Goal: Book appointment/travel/reservation

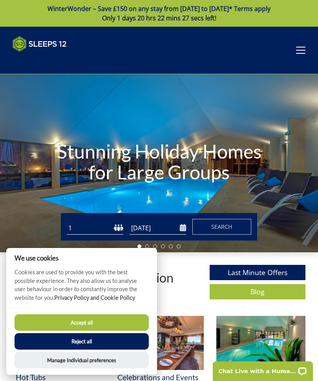
click at [108, 320] on button "Accept all" at bounding box center [82, 323] width 134 height 17
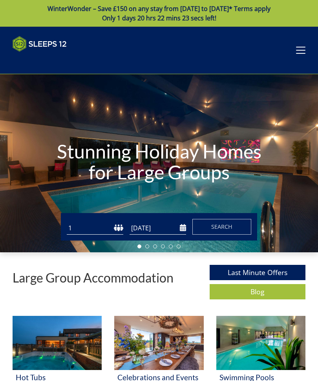
click at [93, 231] on select "1 2 3 4 5 6 7 8 9 10 11 12 13 14 15 16 17 18 19 20 21 22 23 24 25 26 27 28 29 3…" at bounding box center [95, 228] width 57 height 13
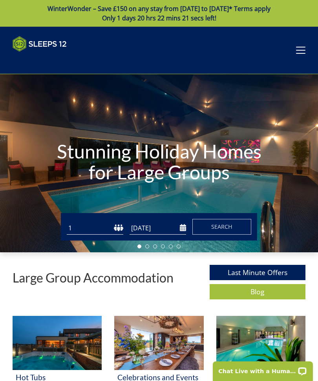
select select "12"
click at [178, 229] on input "[DATE]" at bounding box center [158, 228] width 57 height 13
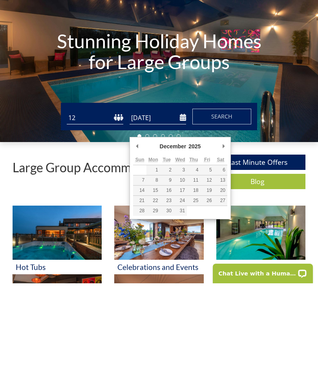
type input "[DATE]"
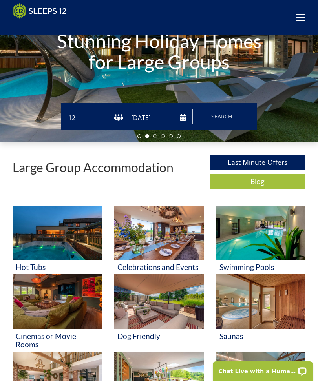
click at [222, 123] on button "Search" at bounding box center [222, 117] width 59 height 16
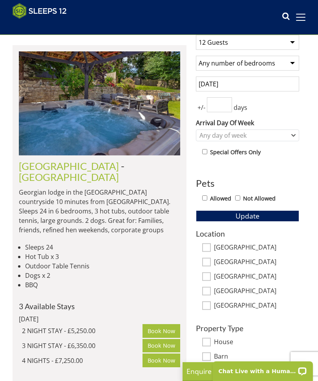
scroll to position [236, 0]
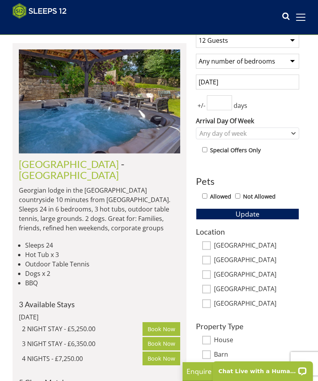
click at [207, 194] on input "Allowed" at bounding box center [204, 196] width 5 height 5
checkbox input "true"
click at [282, 209] on button "Update" at bounding box center [247, 214] width 103 height 11
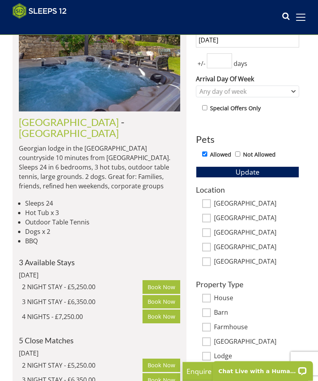
scroll to position [278, 0]
select select "12"
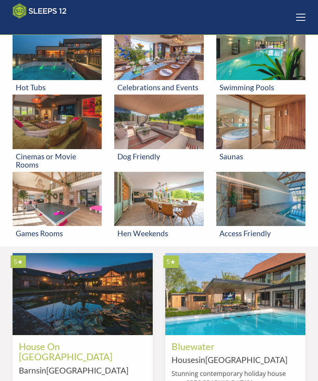
scroll to position [98, 0]
